Goal: Transaction & Acquisition: Subscribe to service/newsletter

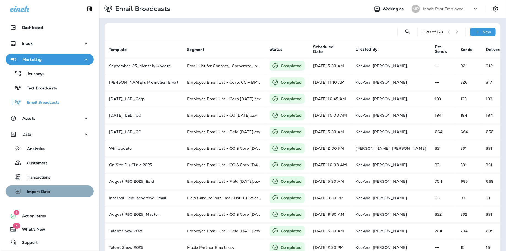
click at [50, 191] on div "Import Data" at bounding box center [50, 191] width 84 height 8
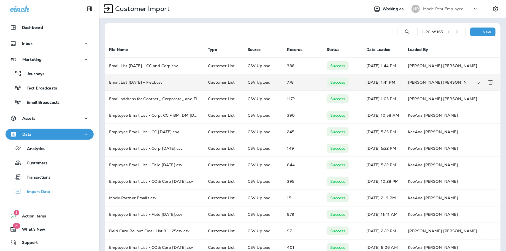
click at [133, 81] on td "Email List [DATE] - Field.csv" at bounding box center [154, 82] width 99 height 17
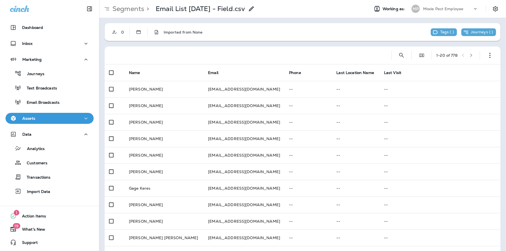
click at [254, 7] on icon at bounding box center [251, 9] width 7 height 7
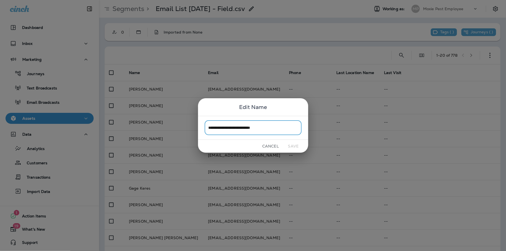
click at [267, 145] on button "Cancel" at bounding box center [270, 146] width 21 height 9
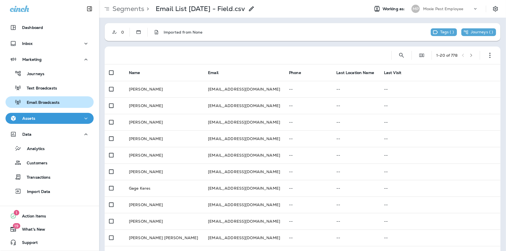
click at [53, 103] on p "Email Broadcasts" at bounding box center [40, 102] width 38 height 5
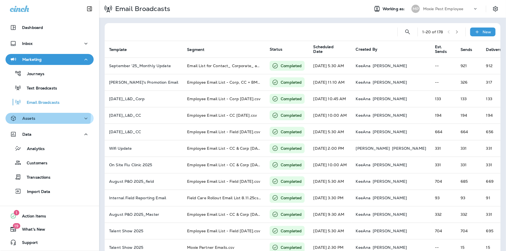
click at [41, 116] on div "Assets" at bounding box center [49, 118] width 79 height 7
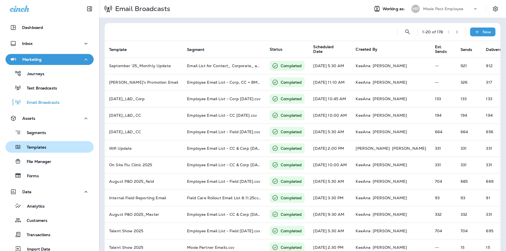
click at [42, 146] on p "Templates" at bounding box center [33, 147] width 25 height 5
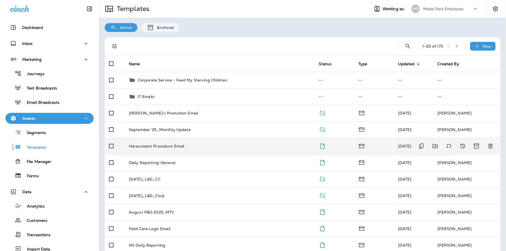
click at [177, 147] on p "Harassment Procedure Email" at bounding box center [157, 146] width 56 height 4
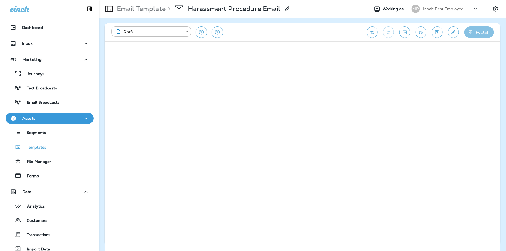
click at [476, 30] on button "Publish" at bounding box center [478, 32] width 29 height 12
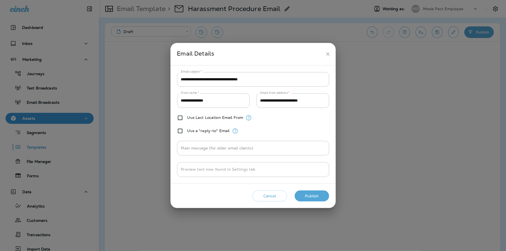
click at [310, 194] on button "Publish" at bounding box center [312, 196] width 34 height 11
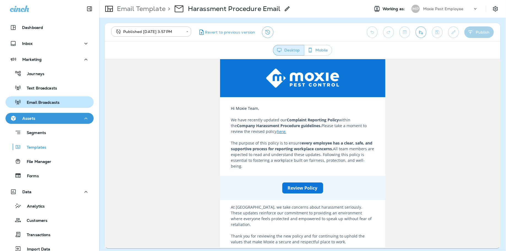
click at [55, 102] on p "Email Broadcasts" at bounding box center [40, 102] width 38 height 5
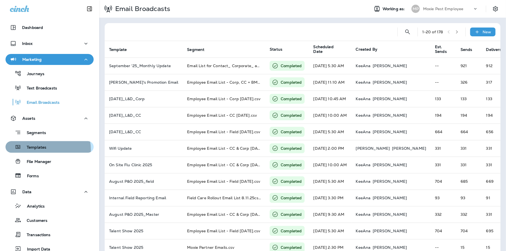
click at [41, 150] on p "Templates" at bounding box center [33, 147] width 25 height 5
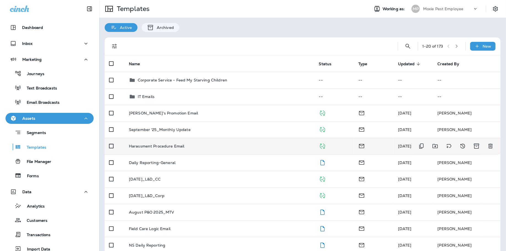
click at [172, 148] on p "Harassment Procedure Email" at bounding box center [157, 146] width 56 height 4
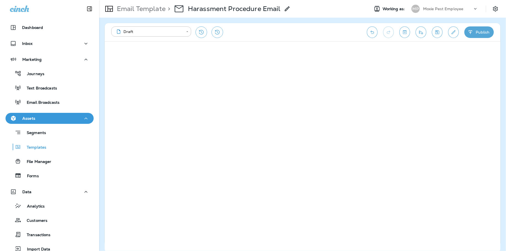
click at [455, 29] on button "Edit details" at bounding box center [453, 32] width 11 height 12
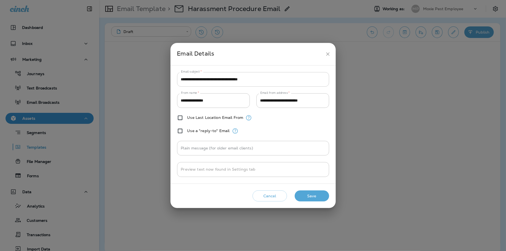
click at [198, 80] on input "**********" at bounding box center [253, 79] width 152 height 15
paste input "**"
type input "**********"
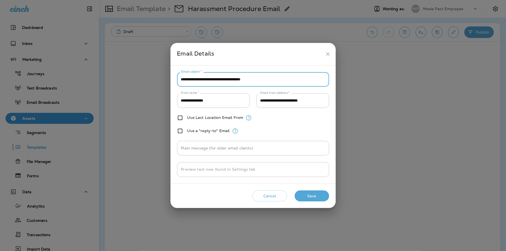
click at [313, 196] on button "Save" at bounding box center [312, 196] width 34 height 11
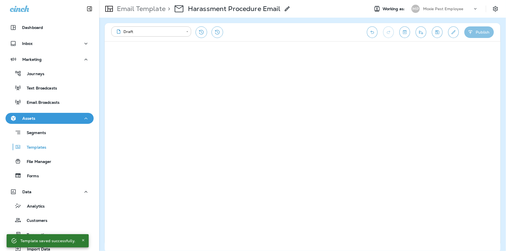
click at [482, 34] on button "Publish" at bounding box center [478, 32] width 29 height 12
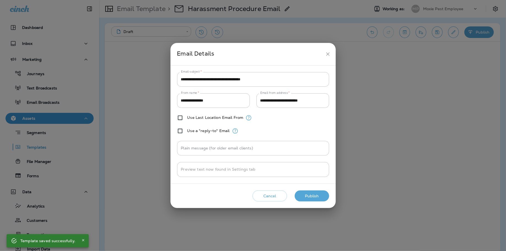
click at [317, 199] on button "Publish" at bounding box center [312, 196] width 34 height 11
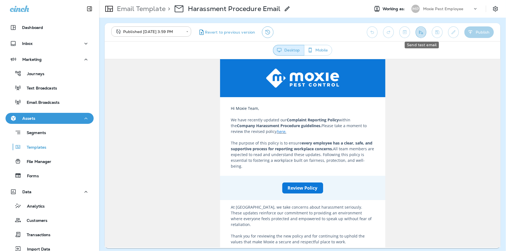
click at [419, 36] on button "Send test email" at bounding box center [421, 32] width 11 height 12
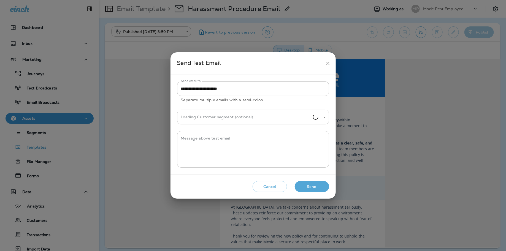
click at [315, 186] on button "Send" at bounding box center [312, 186] width 34 height 11
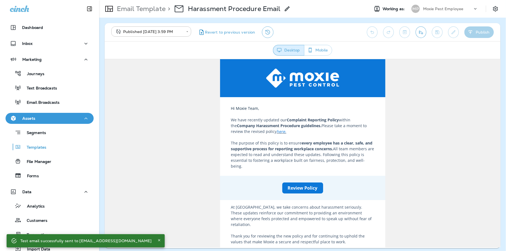
click at [38, 225] on div "**********" at bounding box center [253, 125] width 506 height 251
click at [42, 220] on p "Customers" at bounding box center [34, 220] width 26 height 5
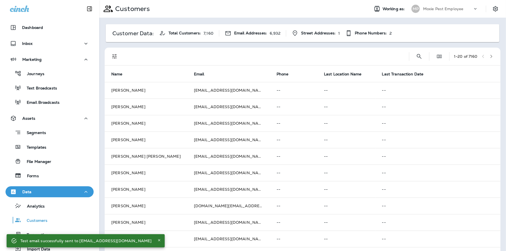
scroll to position [55, 0]
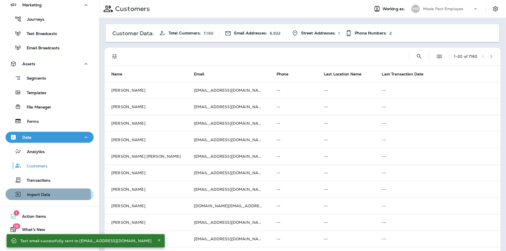
click at [40, 198] on div "Import Data" at bounding box center [29, 194] width 43 height 8
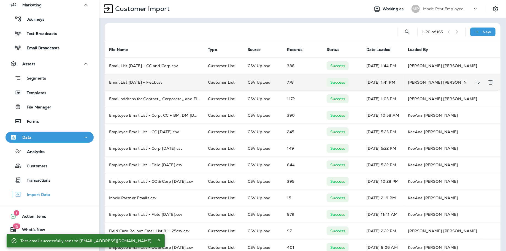
click at [160, 83] on td "Email List [DATE] - Field.csv" at bounding box center [154, 82] width 99 height 17
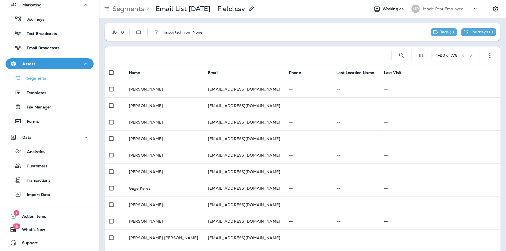
click at [253, 8] on icon at bounding box center [251, 9] width 7 height 7
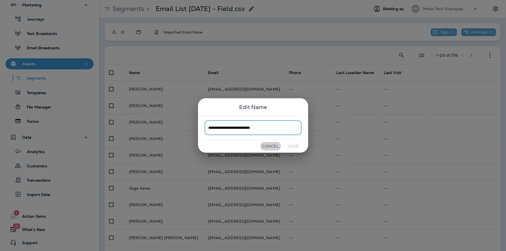
click at [263, 143] on button "Cancel" at bounding box center [270, 146] width 21 height 9
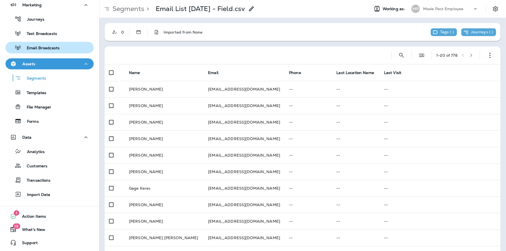
click at [58, 46] on p "Email Broadcasts" at bounding box center [40, 48] width 38 height 5
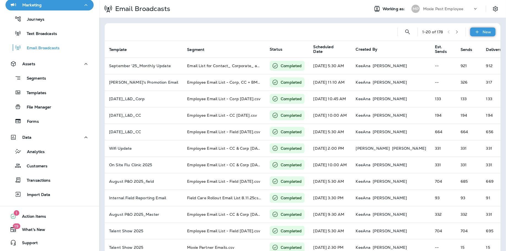
click at [483, 33] on p "New" at bounding box center [487, 32] width 9 height 4
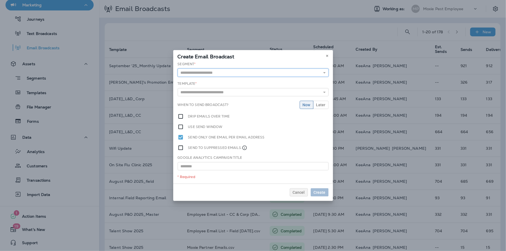
click at [229, 74] on input "text" at bounding box center [253, 73] width 151 height 8
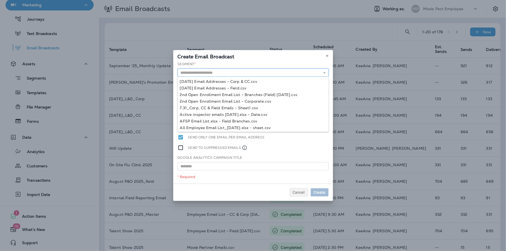
paste input "**********"
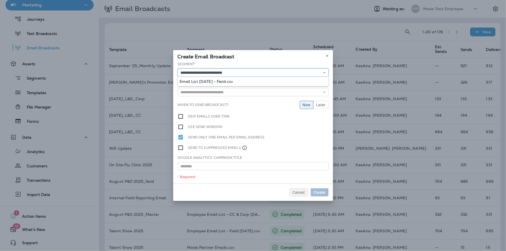
type input "**********"
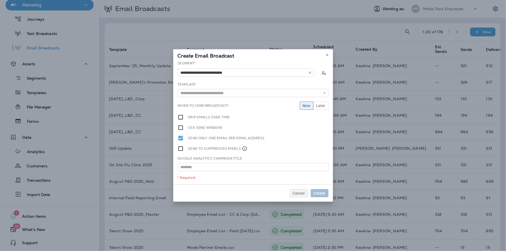
click at [253, 85] on div "**********" at bounding box center [253, 123] width 160 height 124
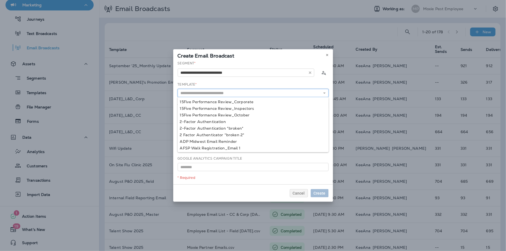
click at [236, 92] on input "text" at bounding box center [253, 93] width 151 height 8
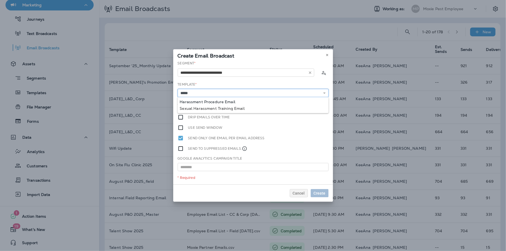
type input "**********"
click at [243, 101] on div "**********" at bounding box center [253, 123] width 160 height 124
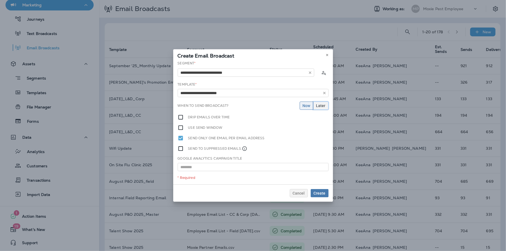
click at [317, 108] on button "Later" at bounding box center [320, 106] width 15 height 8
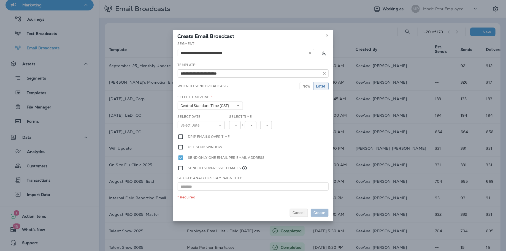
click at [226, 127] on div "Select Date Select Date « ‹ [DATE] › » Mon Tue Wed Thu Fri Sat Sun 1 2 3 4 5 6 …" at bounding box center [201, 124] width 52 height 20
click at [219, 127] on button "Select Date" at bounding box center [201, 125] width 47 height 8
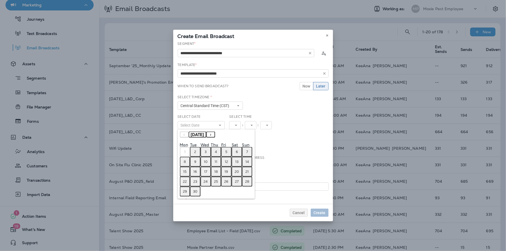
click at [205, 150] on abbr "3" at bounding box center [206, 152] width 2 height 4
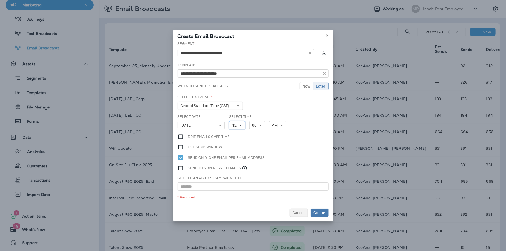
click at [241, 126] on icon at bounding box center [240, 125] width 3 height 3
drag, startPoint x: 231, startPoint y: 163, endPoint x: 239, endPoint y: 156, distance: 10.0
click at [231, 163] on link "5" at bounding box center [237, 160] width 16 height 7
drag, startPoint x: 258, startPoint y: 127, endPoint x: 261, endPoint y: 131, distance: 4.7
click at [258, 127] on button "00" at bounding box center [255, 125] width 16 height 8
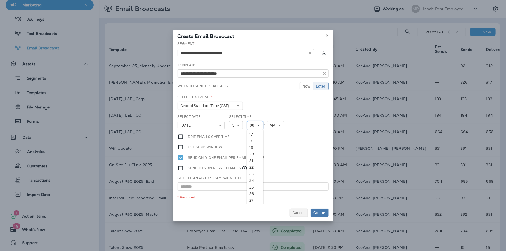
scroll to position [176, 0]
click at [252, 155] on link "30" at bounding box center [255, 156] width 16 height 7
click at [318, 211] on span "Create" at bounding box center [320, 213] width 12 height 4
